Goal: Navigation & Orientation: Go to known website

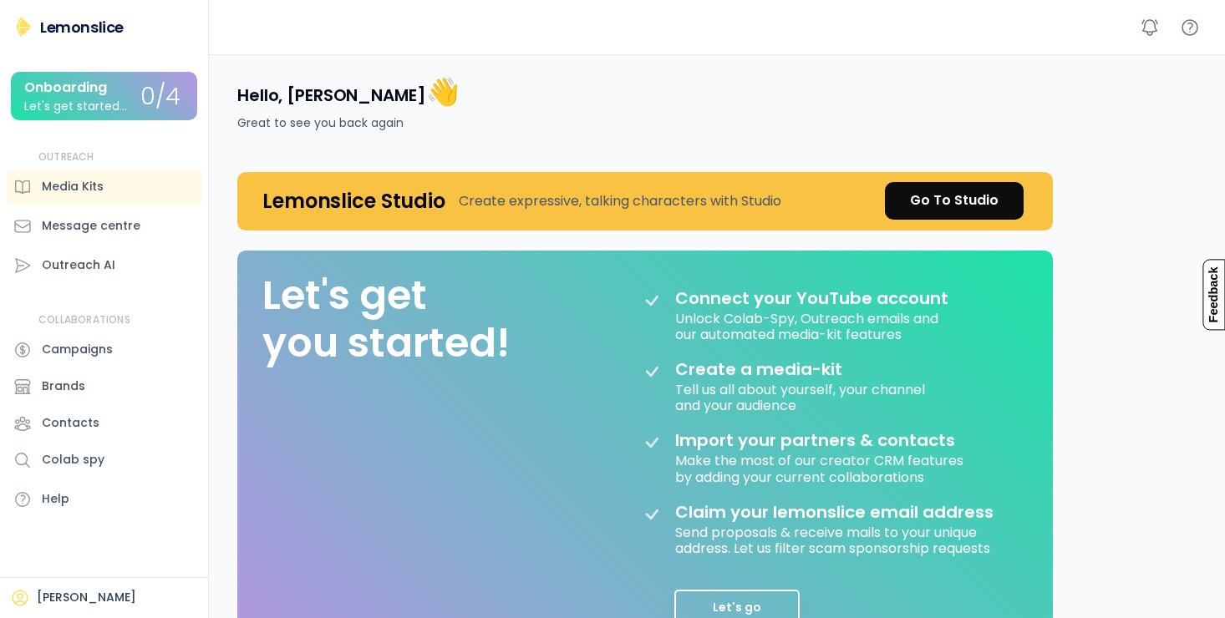
scroll to position [84, 0]
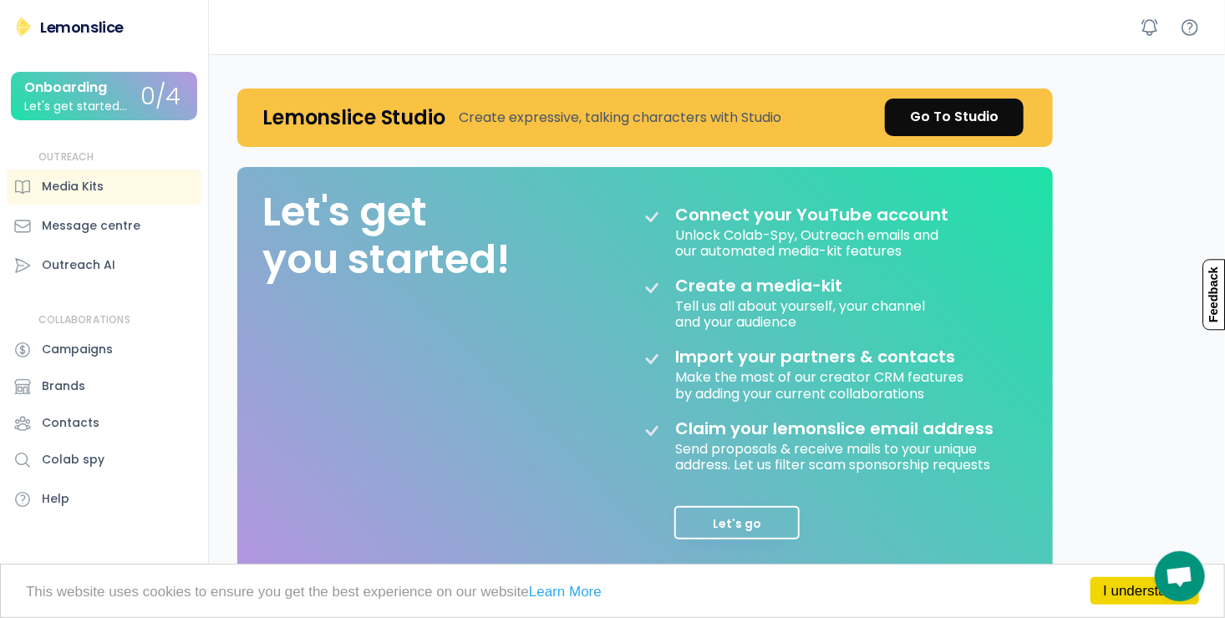
click at [1130, 272] on div "Hello, [PERSON_NAME] 👋 Great to see you back again Lemonslice Studio Create exp…" at bounding box center [721, 472] width 1008 height 1003
click at [836, 588] on p "This website uses cookies to ensure you get the best experience on our website …" at bounding box center [612, 592] width 1173 height 14
drag, startPoint x: 1076, startPoint y: 148, endPoint x: 1092, endPoint y: 92, distance: 58.2
click at [1141, 160] on div "Hello, [PERSON_NAME] 👋 Great to see you back again Lemonslice Studio Create exp…" at bounding box center [721, 472] width 1008 height 1003
drag, startPoint x: 1164, startPoint y: 128, endPoint x: 1094, endPoint y: 70, distance: 90.8
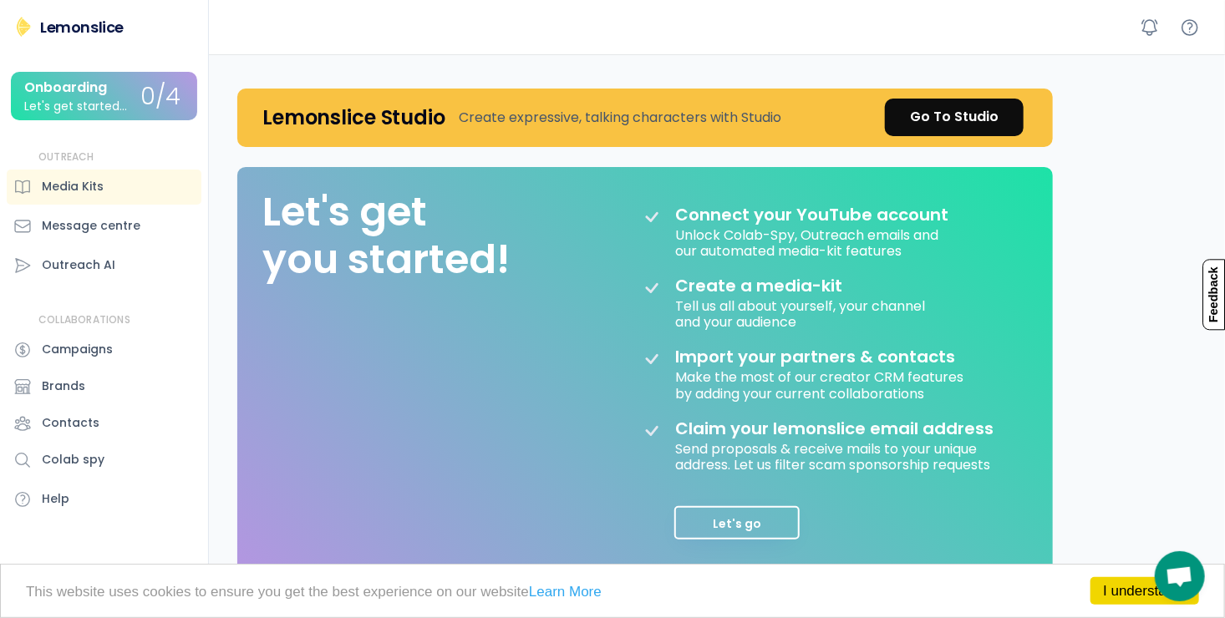
click at [1094, 70] on div "Hello, [PERSON_NAME] 👋 Great to see you back again Lemonslice Studio Create exp…" at bounding box center [721, 472] width 1008 height 1003
click at [1094, 69] on div "Hello, [PERSON_NAME] 👋 Great to see you back again Lemonslice Studio Create exp…" at bounding box center [721, 472] width 1008 height 1003
click at [1151, 30] on icon at bounding box center [1150, 28] width 20 height 20
click at [1189, 28] on icon at bounding box center [1190, 28] width 20 height 20
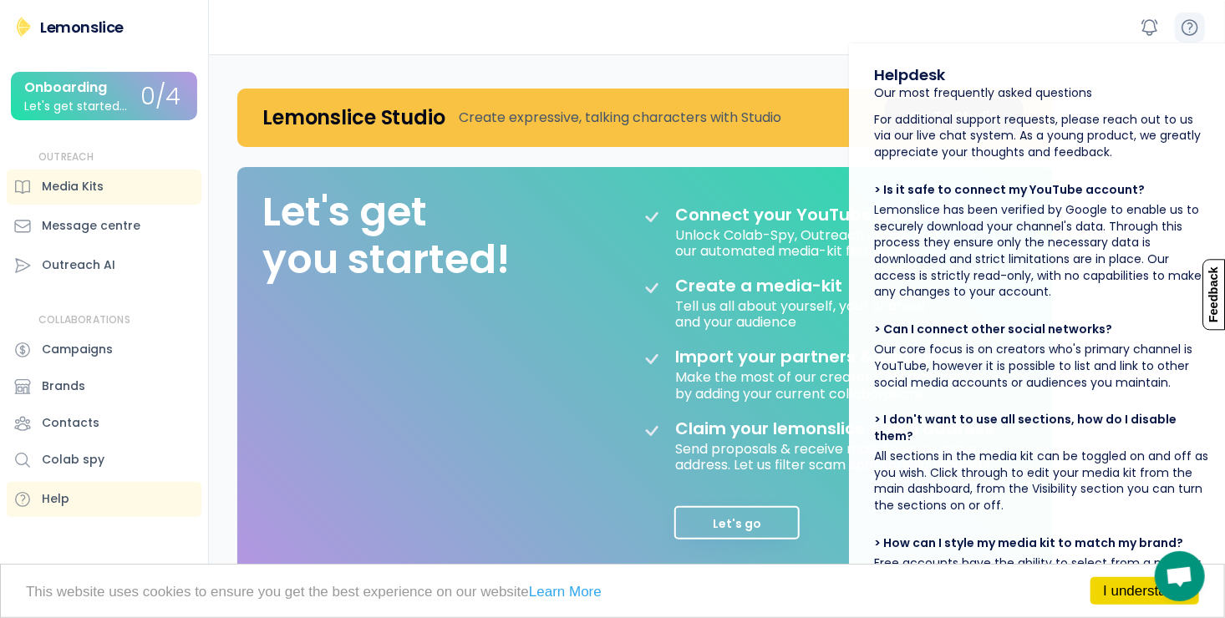
click at [1188, 28] on icon at bounding box center [1190, 28] width 20 height 20
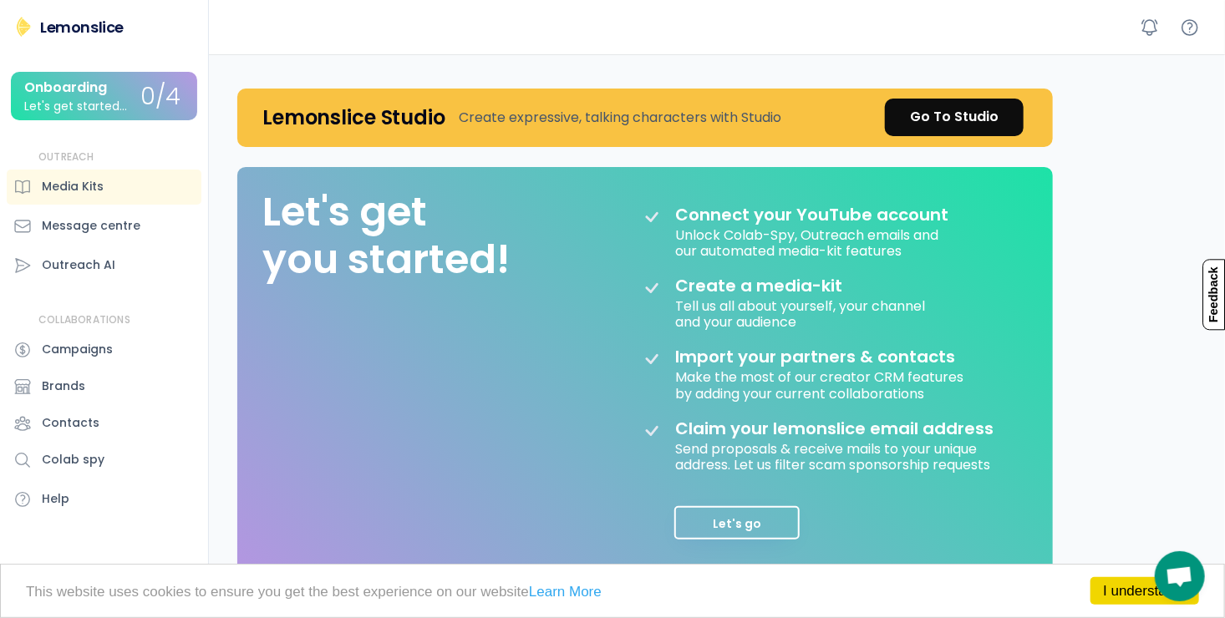
drag, startPoint x: 1088, startPoint y: 100, endPoint x: 18, endPoint y: 45, distance: 1071.6
drag, startPoint x: 18, startPoint y: 45, endPoint x: 321, endPoint y: 52, distance: 303.3
click at [388, 33] on div at bounding box center [717, 27] width 1016 height 54
drag, startPoint x: 1100, startPoint y: 280, endPoint x: 1149, endPoint y: 79, distance: 206.3
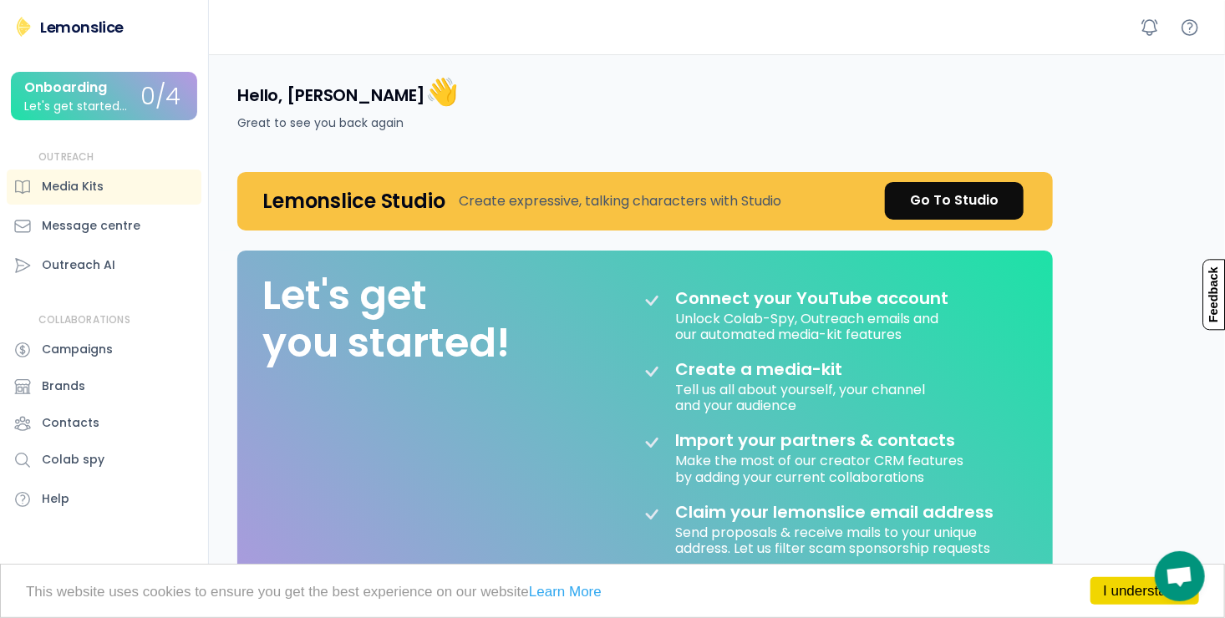
click at [1147, 180] on div "Hello, [PERSON_NAME] 👋 Great to see you back again Lemonslice Studio Create exp…" at bounding box center [721, 555] width 1008 height 1003
click at [1170, 333] on div "Hello, [PERSON_NAME] 👋 Great to see you back again Lemonslice Studio Create exp…" at bounding box center [721, 555] width 1008 height 1003
click at [1096, 191] on div "Hello, [PERSON_NAME] 👋 Great to see you back again Lemonslice Studio Create exp…" at bounding box center [721, 555] width 1008 height 1003
click at [1095, 188] on div "Hello, [PERSON_NAME] 👋 Great to see you back again Lemonslice Studio Create exp…" at bounding box center [721, 555] width 1008 height 1003
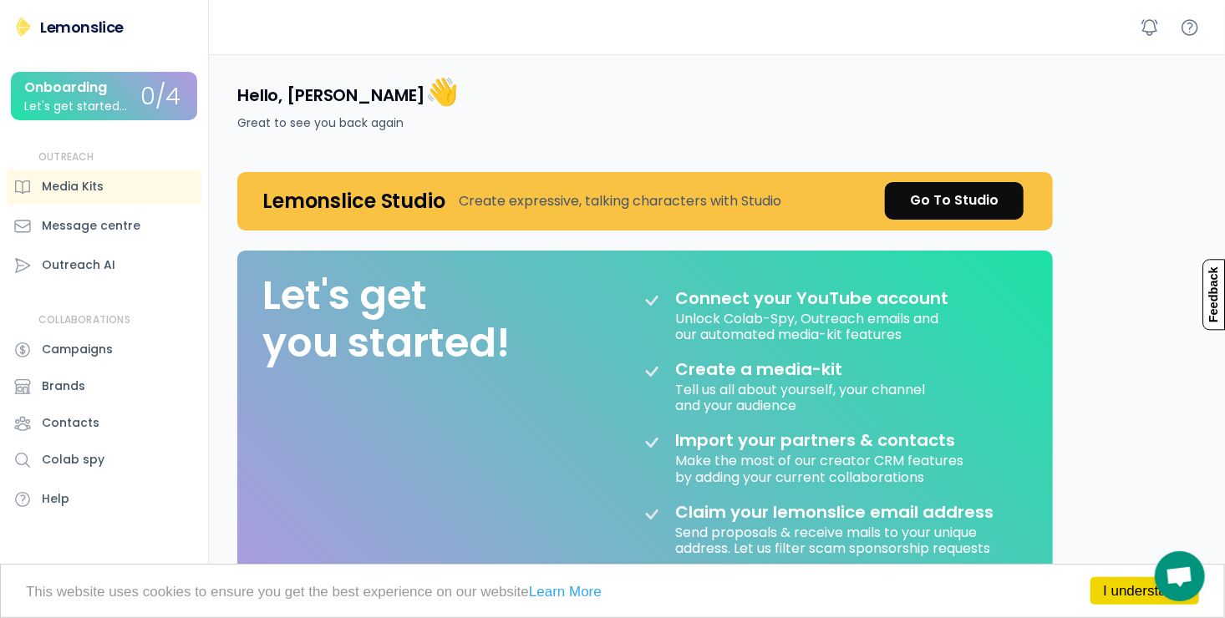
click at [1095, 187] on div "Hello, [PERSON_NAME] 👋 Great to see you back again Lemonslice Studio Create exp…" at bounding box center [721, 555] width 1008 height 1003
drag, startPoint x: 1043, startPoint y: 119, endPoint x: 1075, endPoint y: 90, distance: 42.6
click at [1075, 90] on div "Hello, [PERSON_NAME] 👋 Great to see you back again Lemonslice Studio Create exp…" at bounding box center [721, 555] width 1008 height 1003
drag, startPoint x: 1043, startPoint y: 99, endPoint x: 756, endPoint y: 119, distance: 287.3
click at [756, 119] on div "Hello, [PERSON_NAME] 👋 Great to see you back again" at bounding box center [634, 103] width 835 height 98
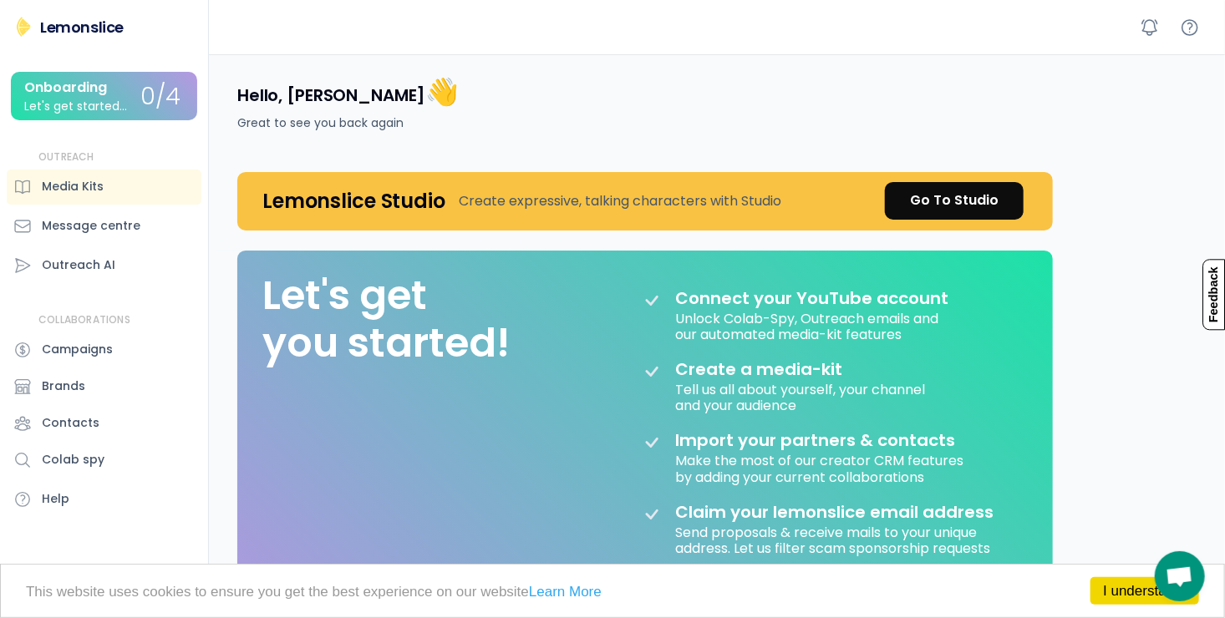
drag, startPoint x: 1086, startPoint y: 55, endPoint x: 1095, endPoint y: 43, distance: 14.9
click at [1144, 117] on div "Hello, [PERSON_NAME] 👋 Great to see you back again Lemonslice Studio Create exp…" at bounding box center [721, 555] width 1008 height 1003
drag, startPoint x: 1118, startPoint y: 160, endPoint x: 855, endPoint y: 117, distance: 265.9
click at [850, 104] on div "Hello, [PERSON_NAME] 👋 Great to see you back again" at bounding box center [634, 103] width 835 height 98
click at [1088, 92] on div "Hello, [PERSON_NAME] 👋 Great to see you back again Lemonslice Studio Create exp…" at bounding box center [721, 555] width 1008 height 1003
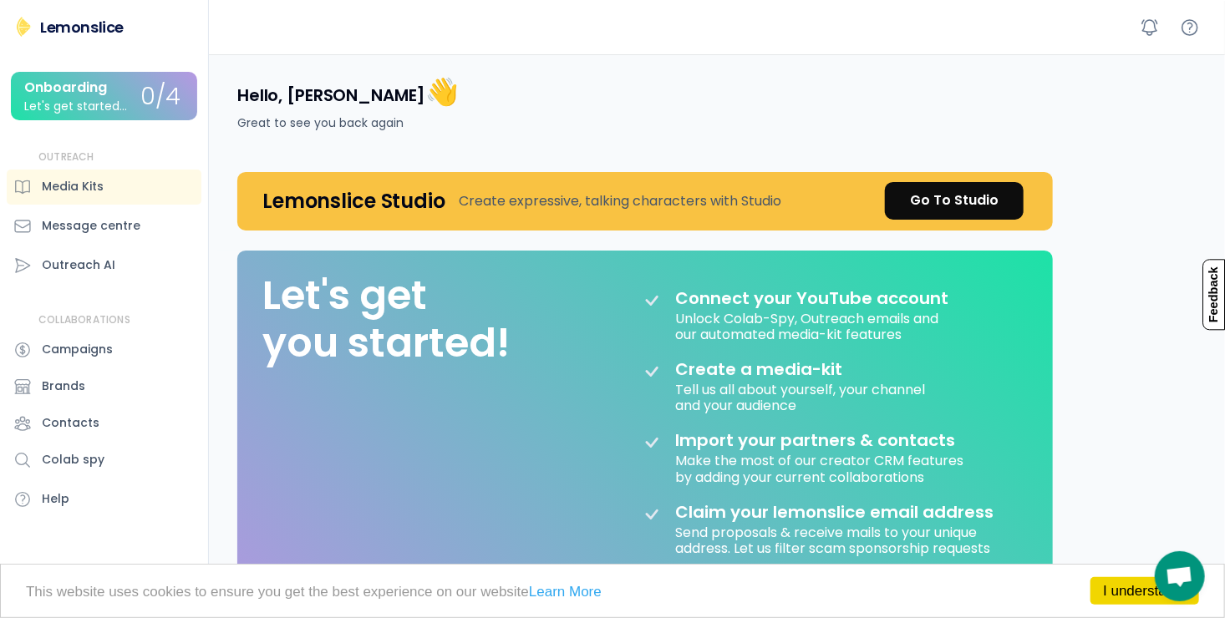
click at [1214, 123] on div "Hello, [PERSON_NAME] 👋 Great to see you back again Lemonslice Studio Create exp…" at bounding box center [721, 555] width 1008 height 1003
click at [947, 201] on div "Go To Studio" at bounding box center [954, 200] width 89 height 20
